Goal: Task Accomplishment & Management: Complete application form

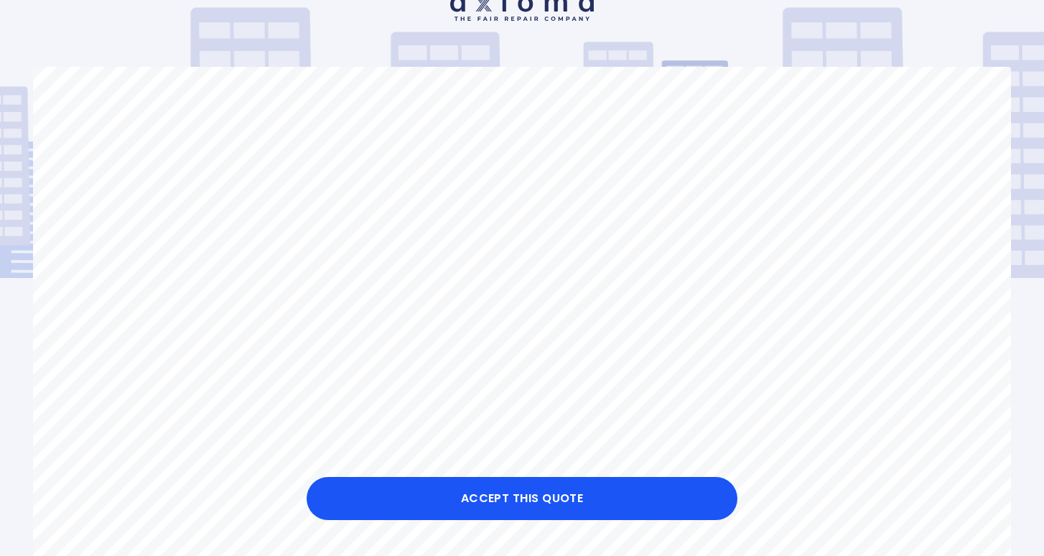
scroll to position [80, 0]
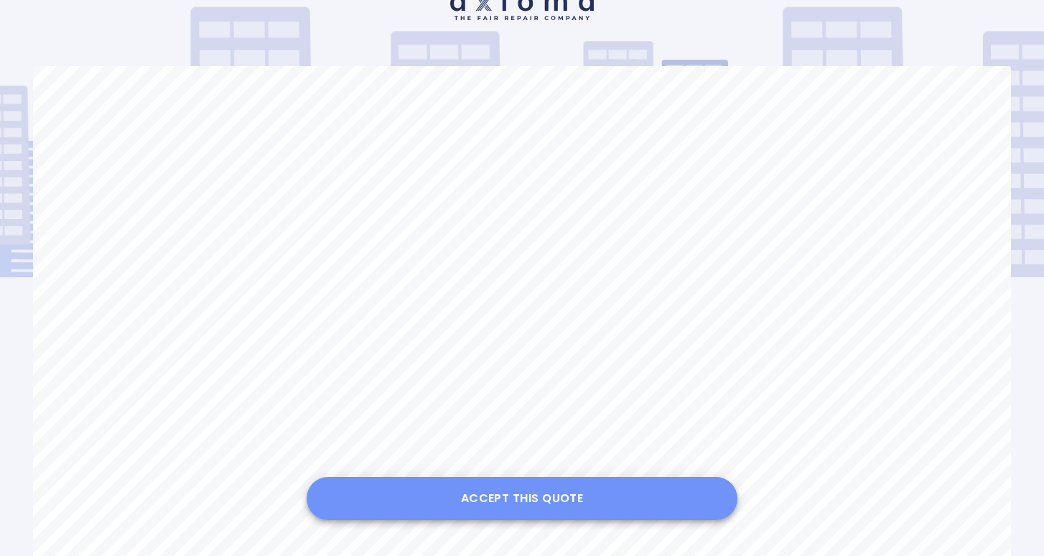
click at [580, 490] on button "Accept this Quote" at bounding box center [522, 498] width 431 height 43
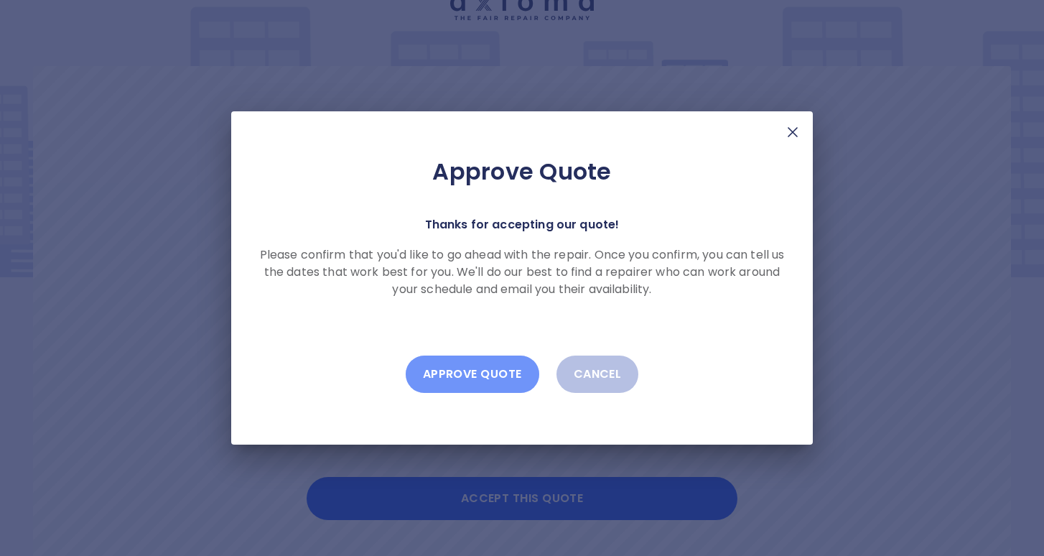
click at [497, 378] on button "Approve Quote" at bounding box center [473, 373] width 134 height 37
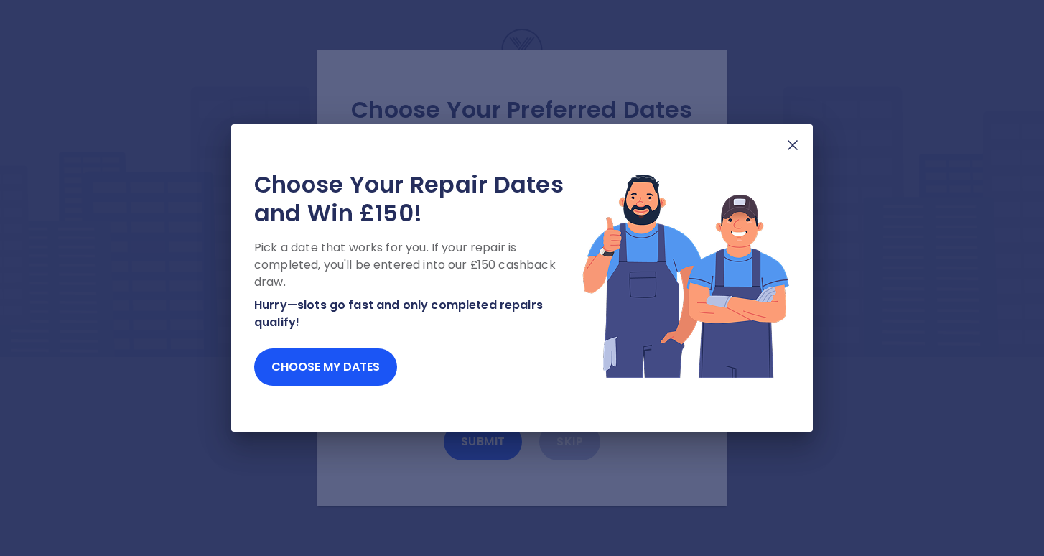
click at [472, 301] on p "Hurry—slots go fast and only completed repairs qualify!" at bounding box center [417, 313] width 327 height 34
click at [333, 371] on button "Choose my dates" at bounding box center [325, 366] width 143 height 37
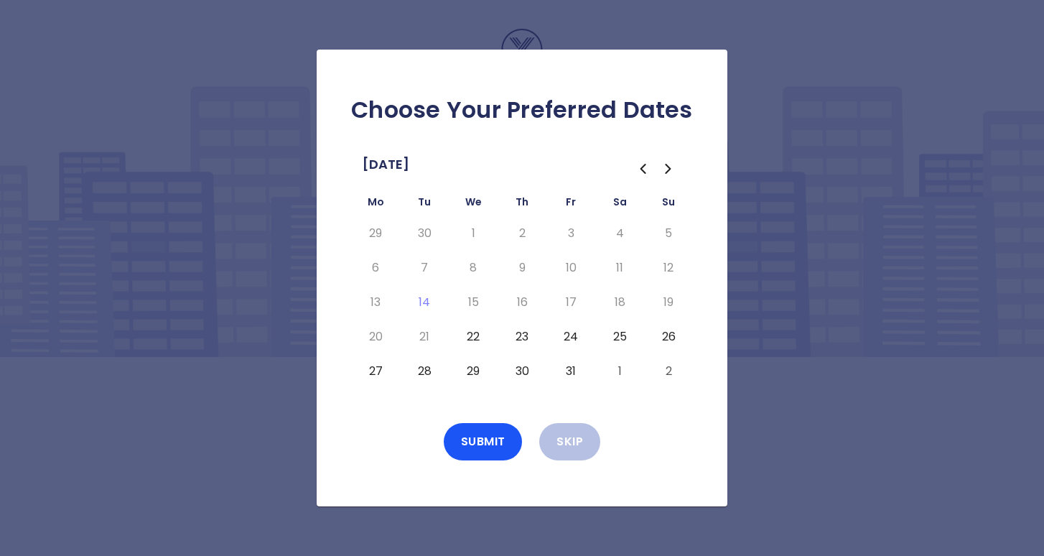
click at [477, 337] on button "22" at bounding box center [473, 336] width 26 height 23
click at [472, 446] on button "Submit" at bounding box center [483, 441] width 79 height 37
